Goal: Find specific page/section: Find specific page/section

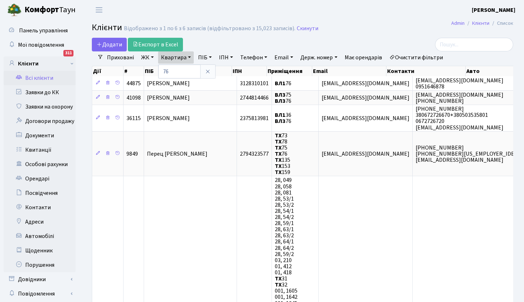
select select "25"
click at [40, 75] on link "Всі клієнти" at bounding box center [40, 78] width 72 height 14
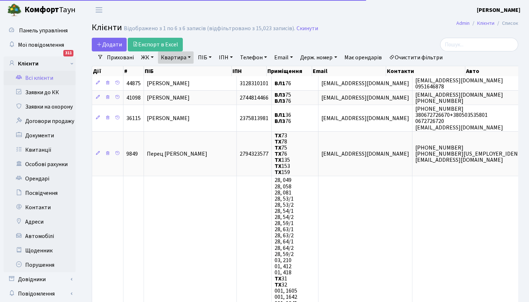
select select "25"
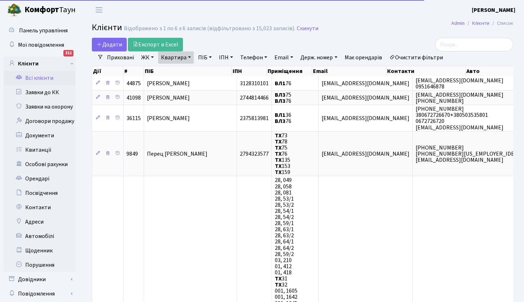
click at [187, 56] on link "Квартира" at bounding box center [176, 57] width 36 height 12
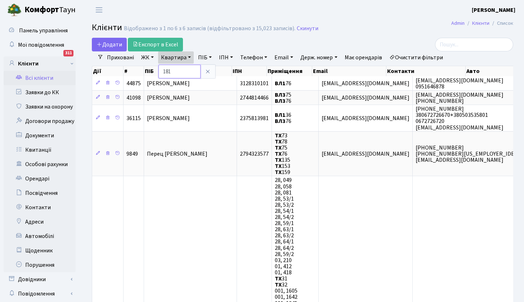
type input "181"
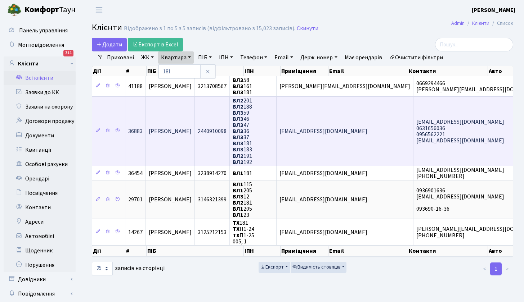
click at [173, 129] on span "Гамзабеков Керимхан Гамзайович" at bounding box center [170, 131] width 43 height 8
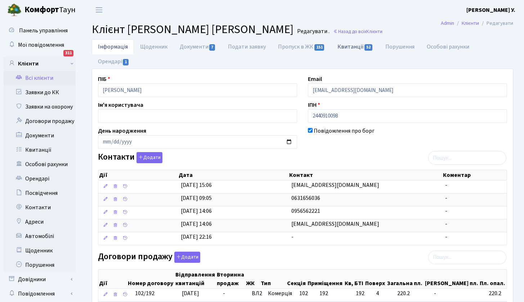
click at [357, 48] on link "Квитанції 52" at bounding box center [355, 46] width 48 height 15
select select "25"
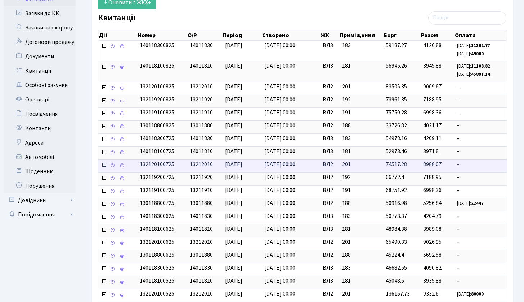
scroll to position [102, 0]
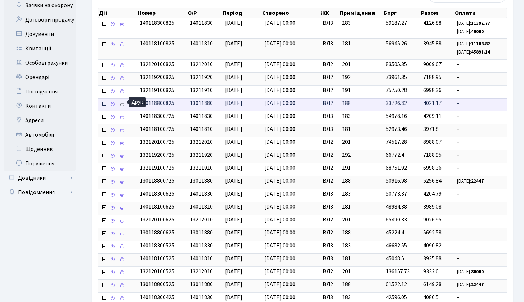
click at [123, 102] on icon at bounding box center [122, 104] width 5 height 5
